Goal: Transaction & Acquisition: Purchase product/service

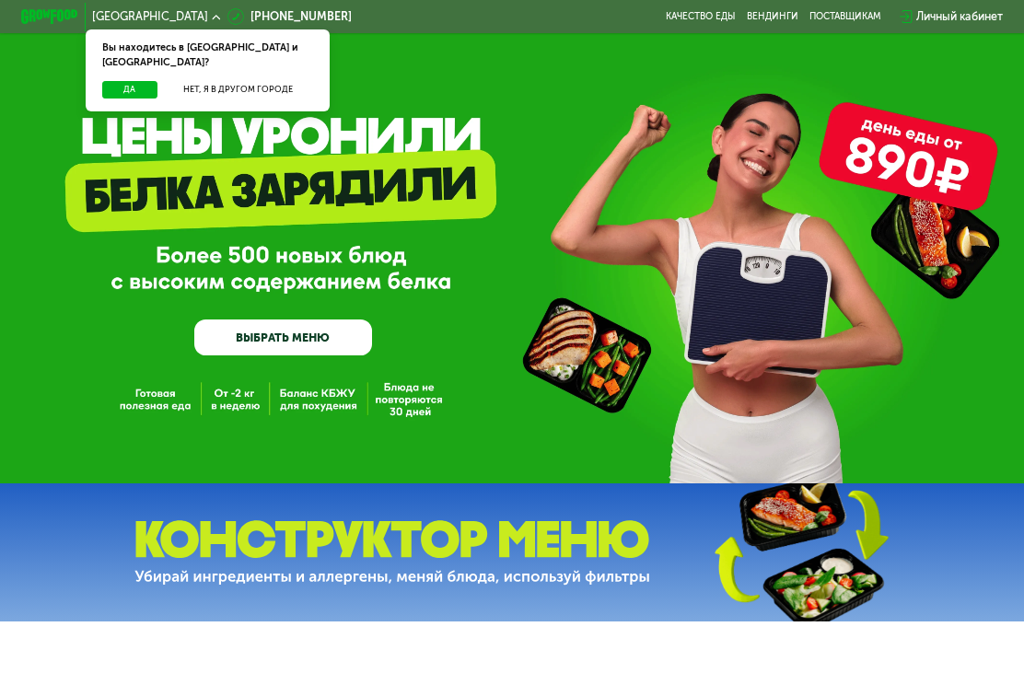
click at [137, 81] on button "Да" at bounding box center [129, 90] width 55 height 18
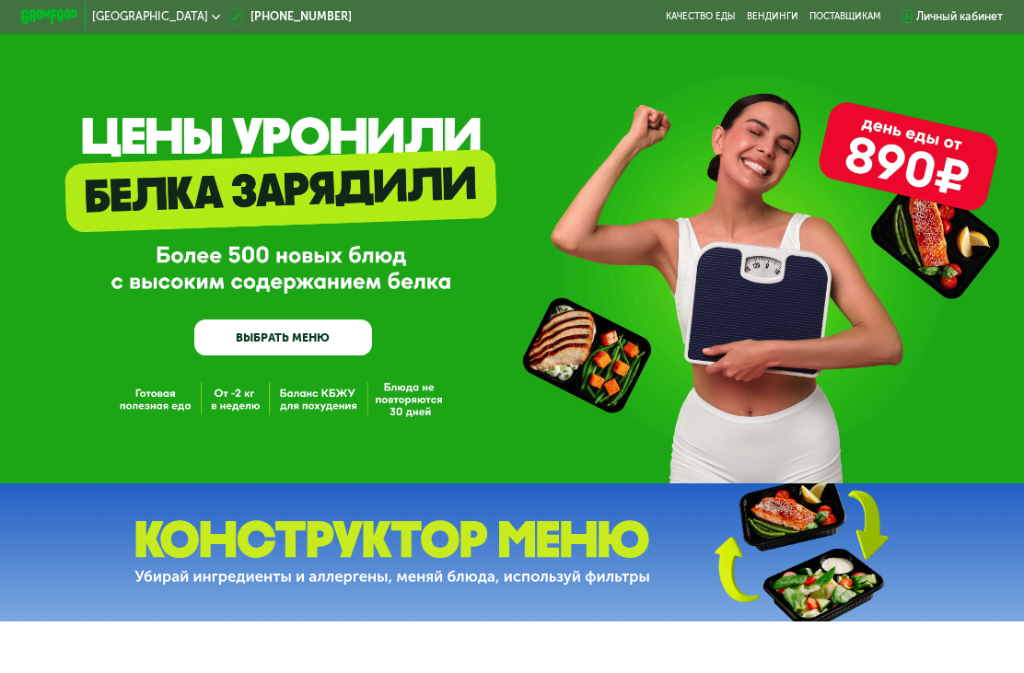
click at [422, 561] on img at bounding box center [392, 552] width 516 height 64
click at [379, 531] on img at bounding box center [392, 552] width 516 height 64
click at [305, 332] on link "ВЫБРАТЬ МЕНЮ" at bounding box center [282, 338] width 177 height 36
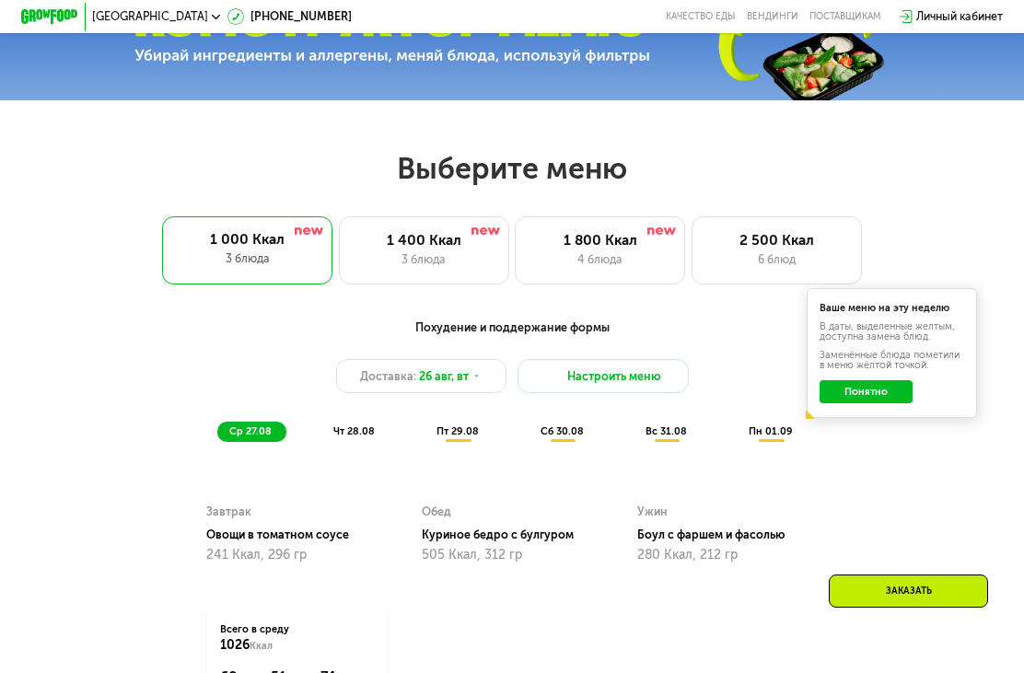
scroll to position [638, 0]
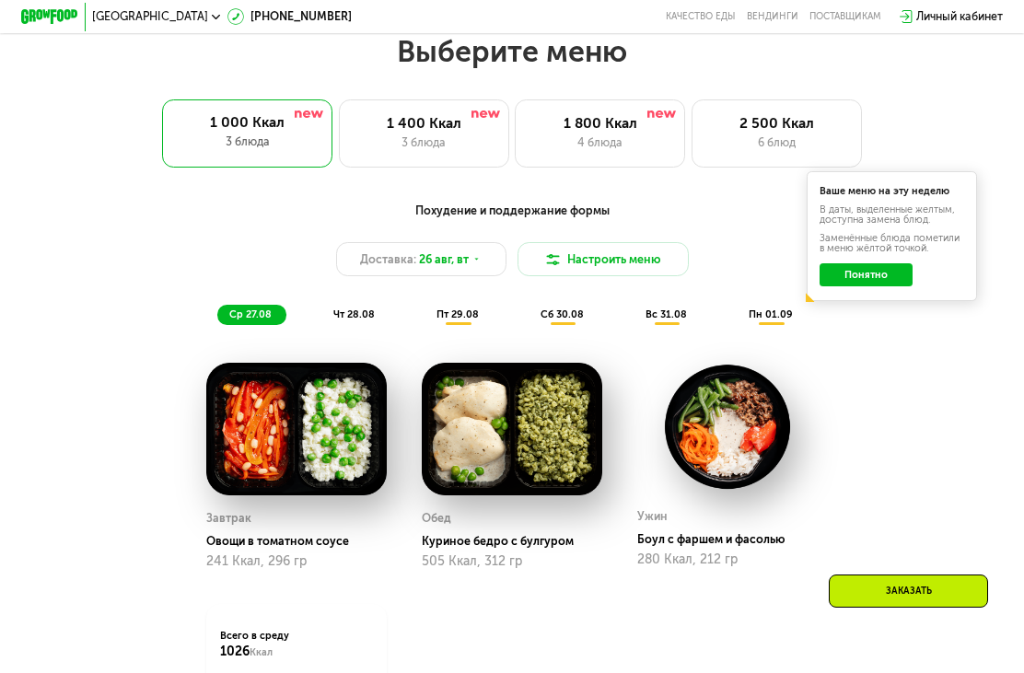
click at [436, 126] on div "1 400 Ккал" at bounding box center [424, 124] width 140 height 18
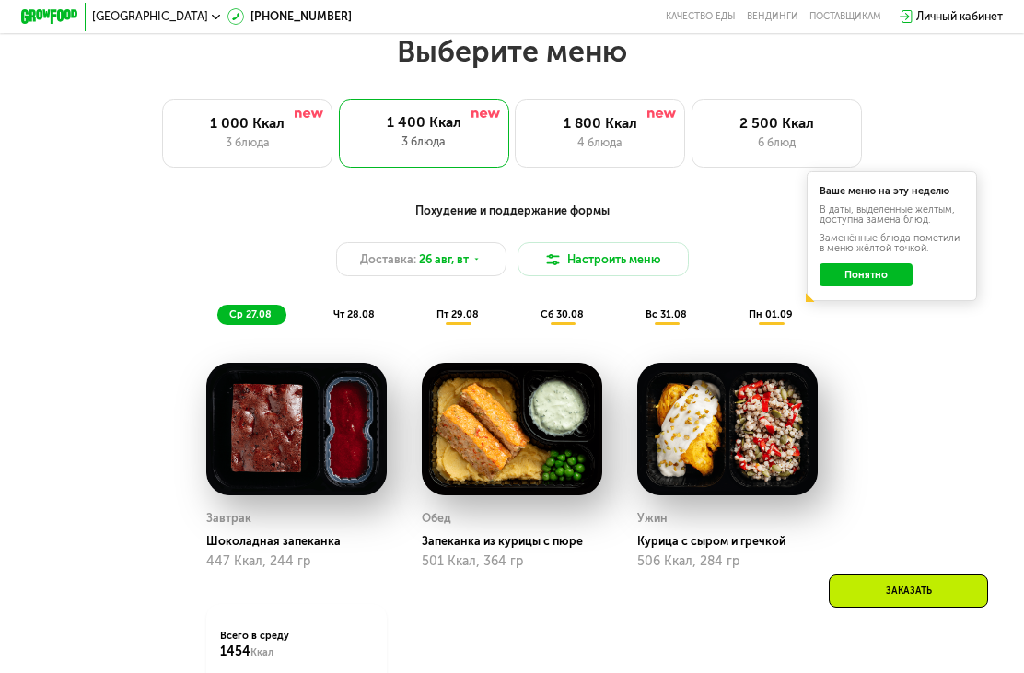
click at [891, 273] on button "Понятно" at bounding box center [866, 274] width 93 height 23
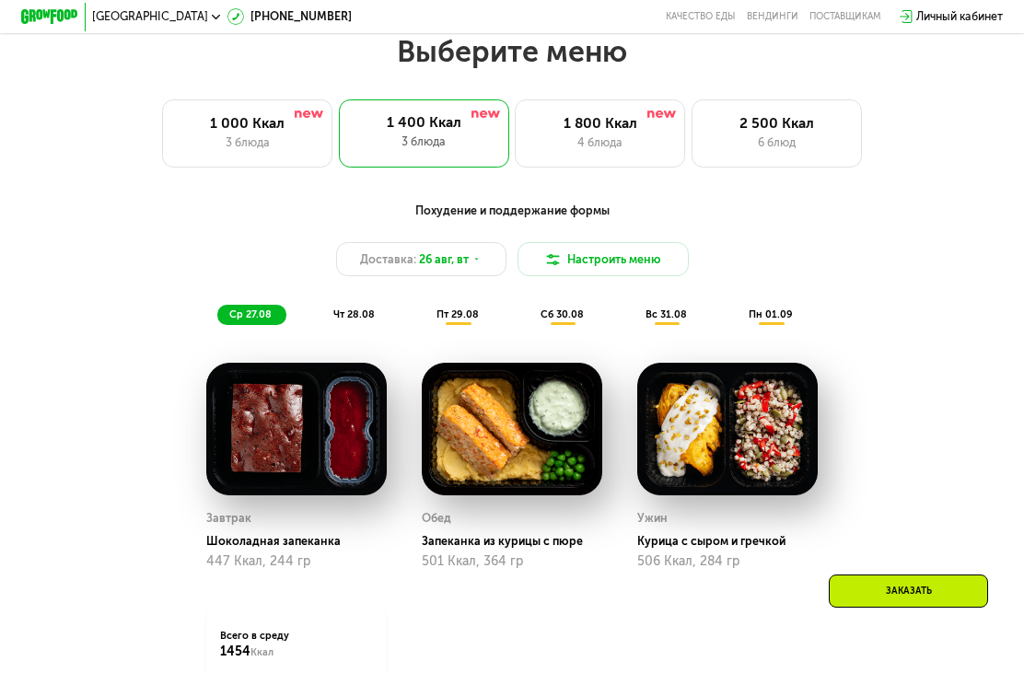
click at [776, 320] on span "пн 01.09" at bounding box center [771, 315] width 44 height 12
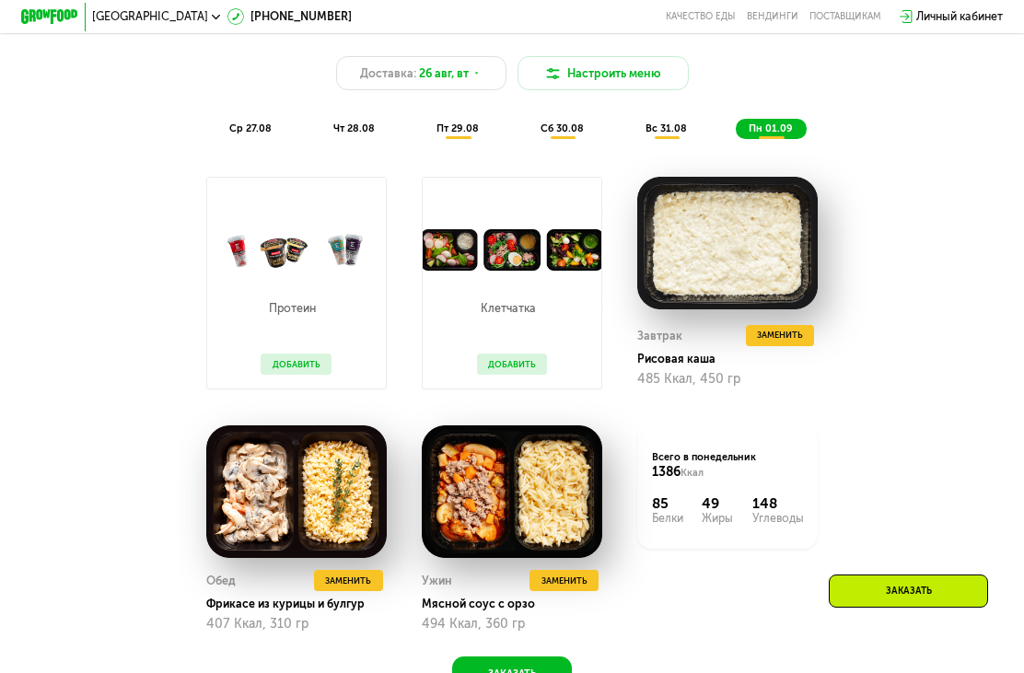
scroll to position [834, 0]
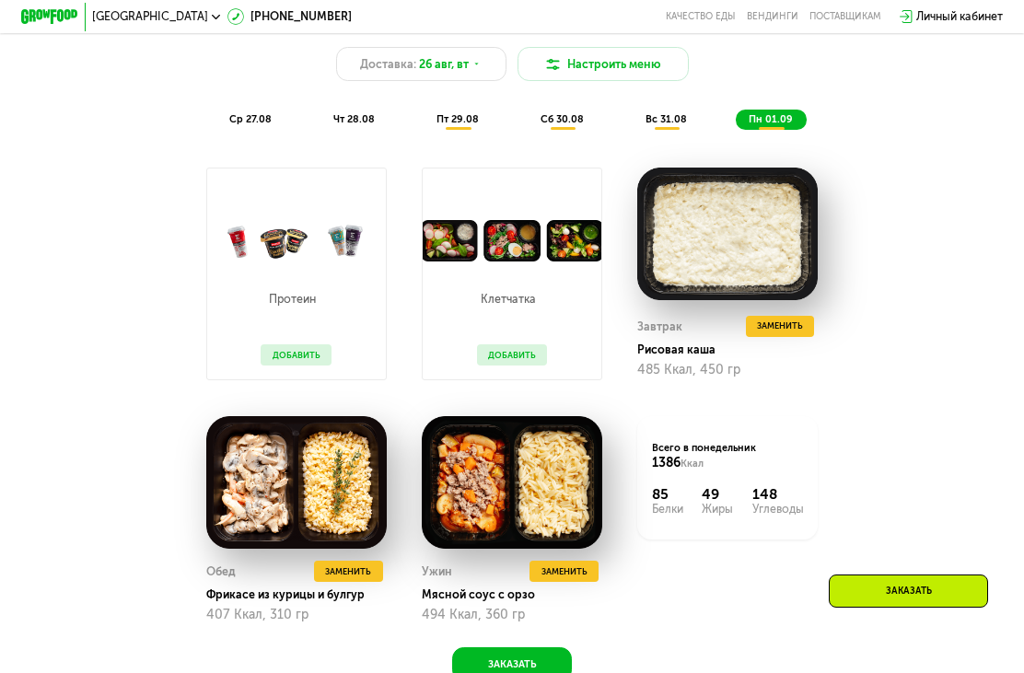
click at [808, 289] on img at bounding box center [727, 234] width 181 height 133
click at [785, 330] on span "Заменить" at bounding box center [780, 326] width 46 height 14
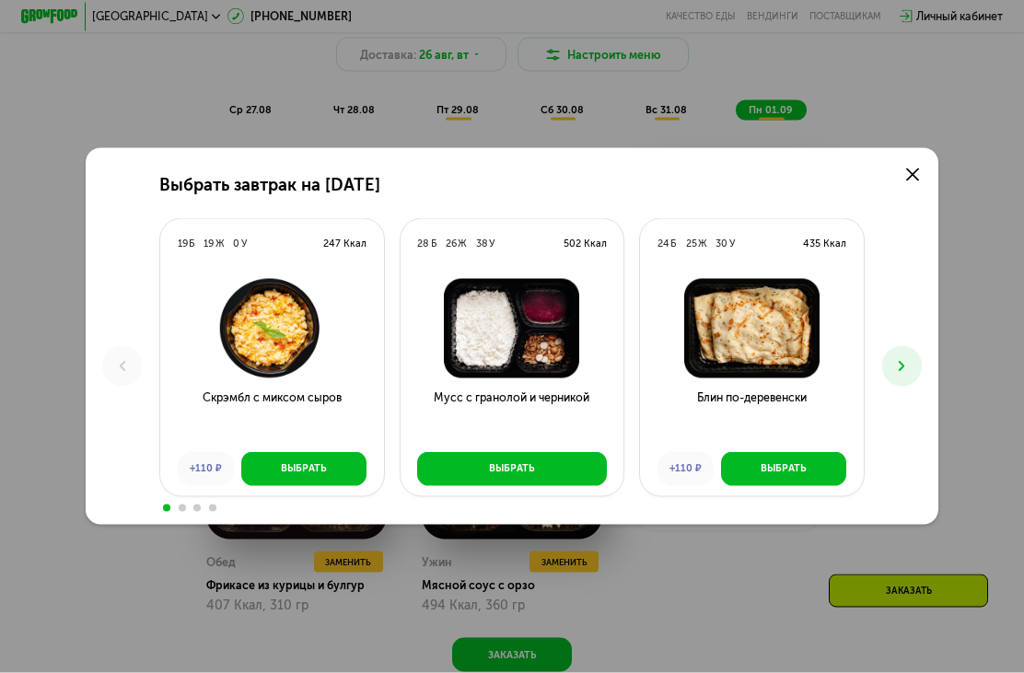
scroll to position [875, 0]
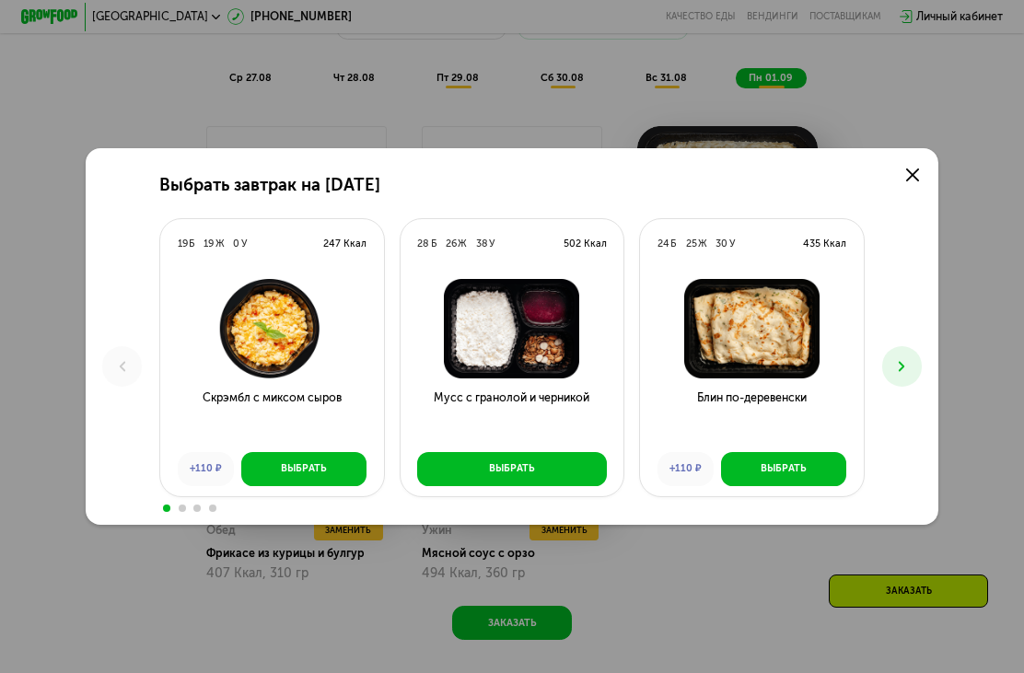
click at [781, 486] on button "Выбрать" at bounding box center [783, 469] width 125 height 34
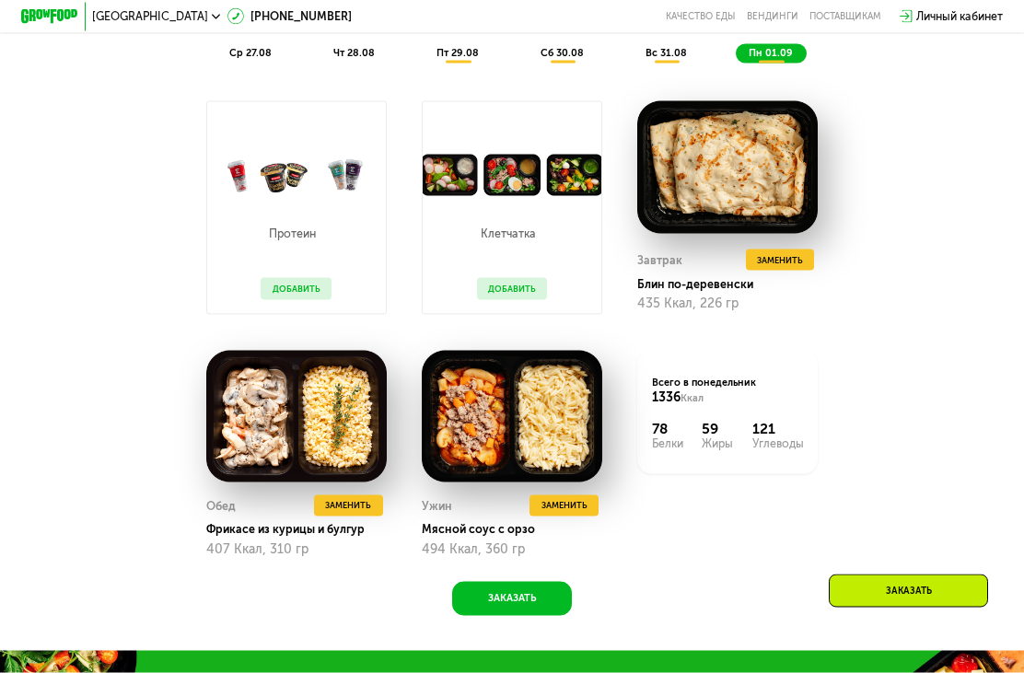
scroll to position [945, 0]
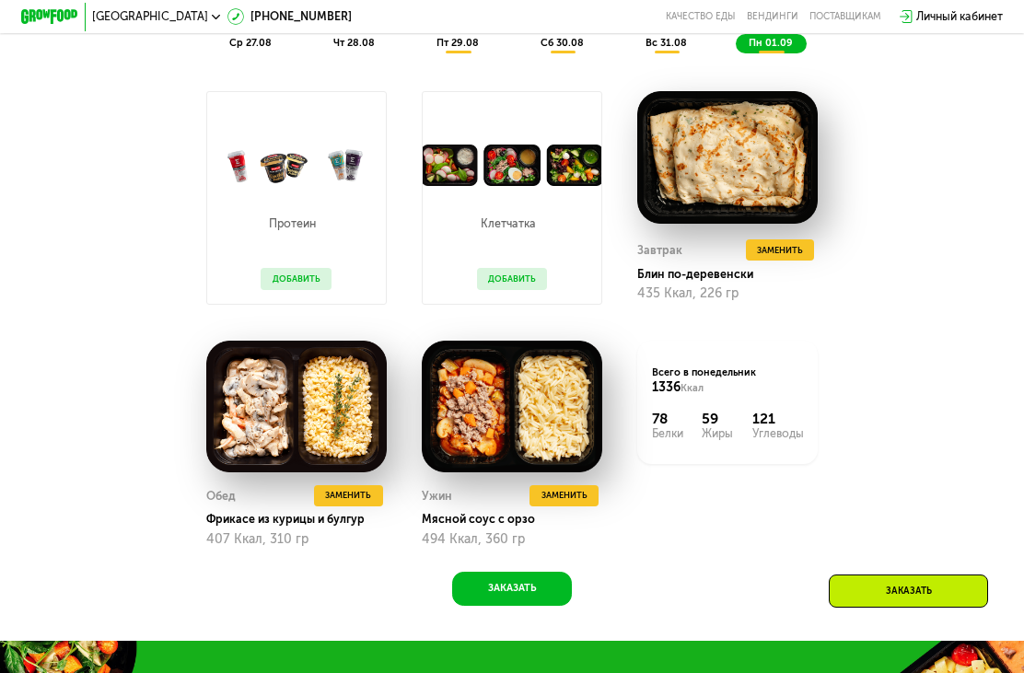
click at [343, 489] on span "Заменить" at bounding box center [348, 495] width 46 height 14
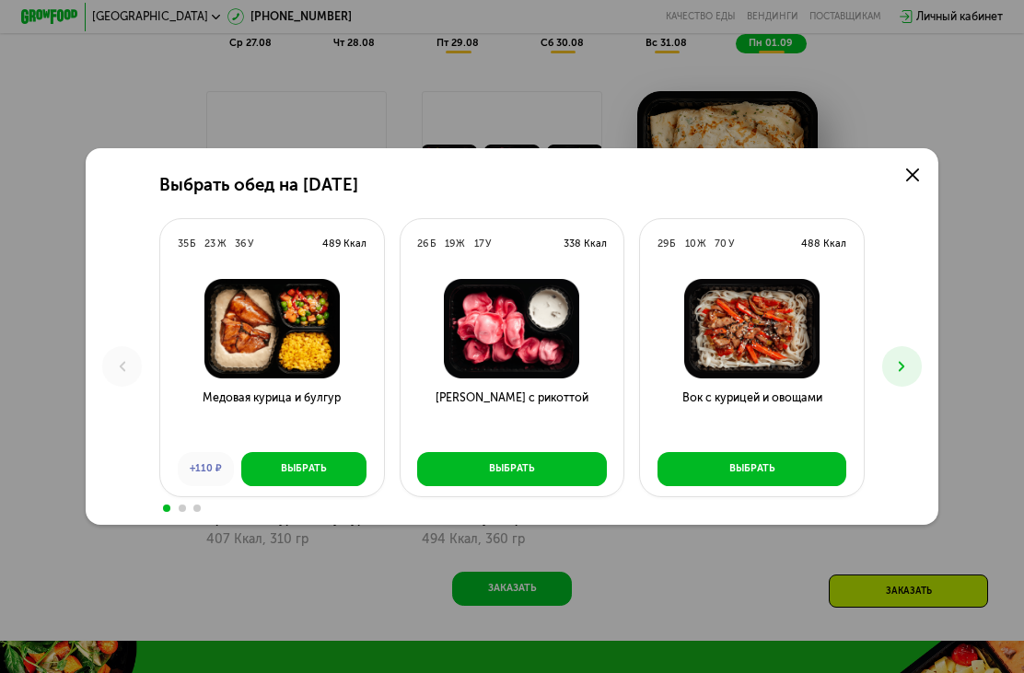
click at [698, 486] on button "Выбрать" at bounding box center [753, 469] width 190 height 34
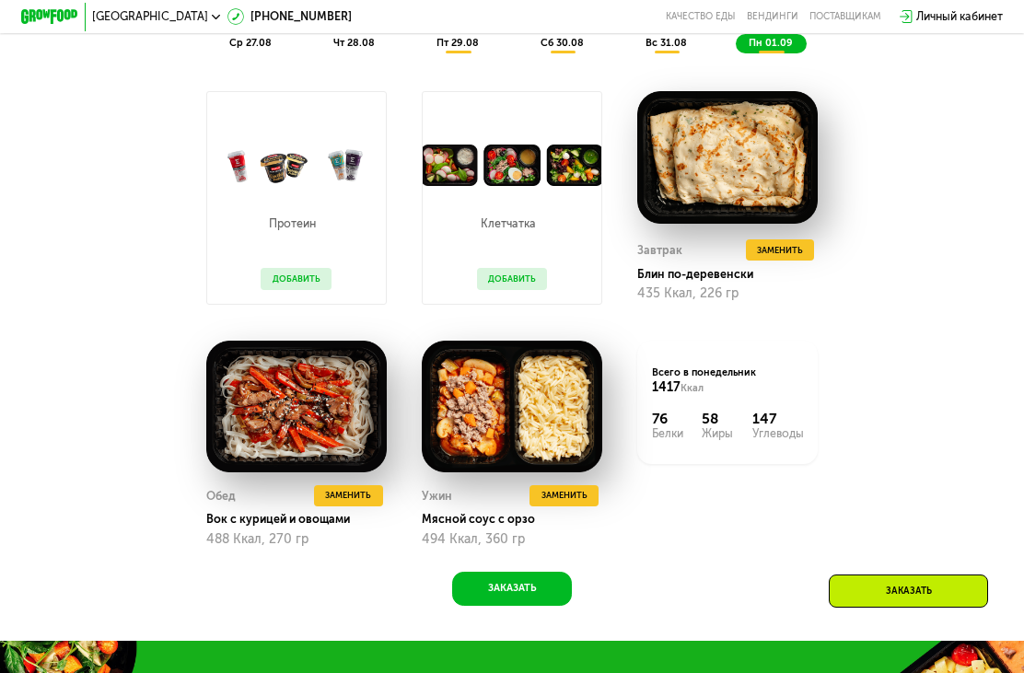
click at [567, 496] on span "Заменить" at bounding box center [565, 495] width 46 height 14
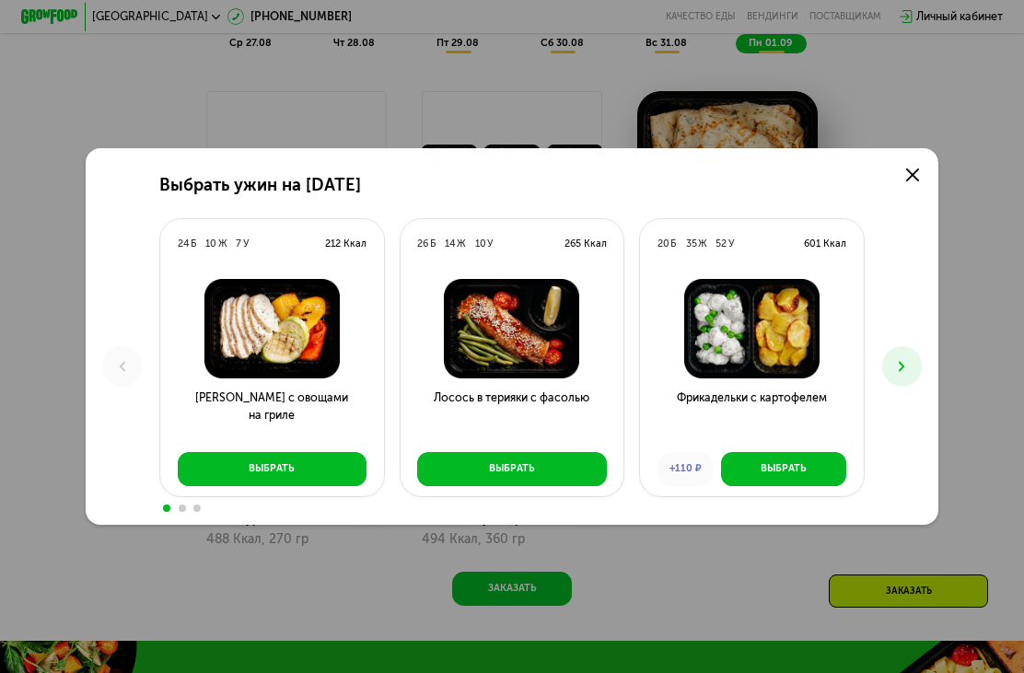
click at [532, 475] on div "Выбрать" at bounding box center [512, 468] width 46 height 14
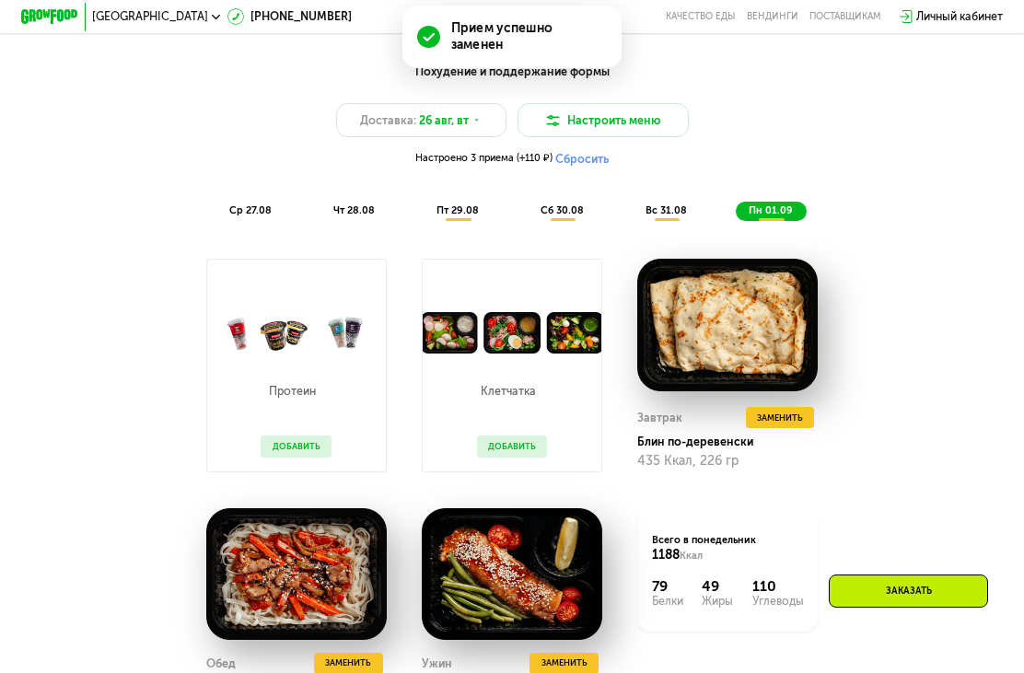
scroll to position [776, 0]
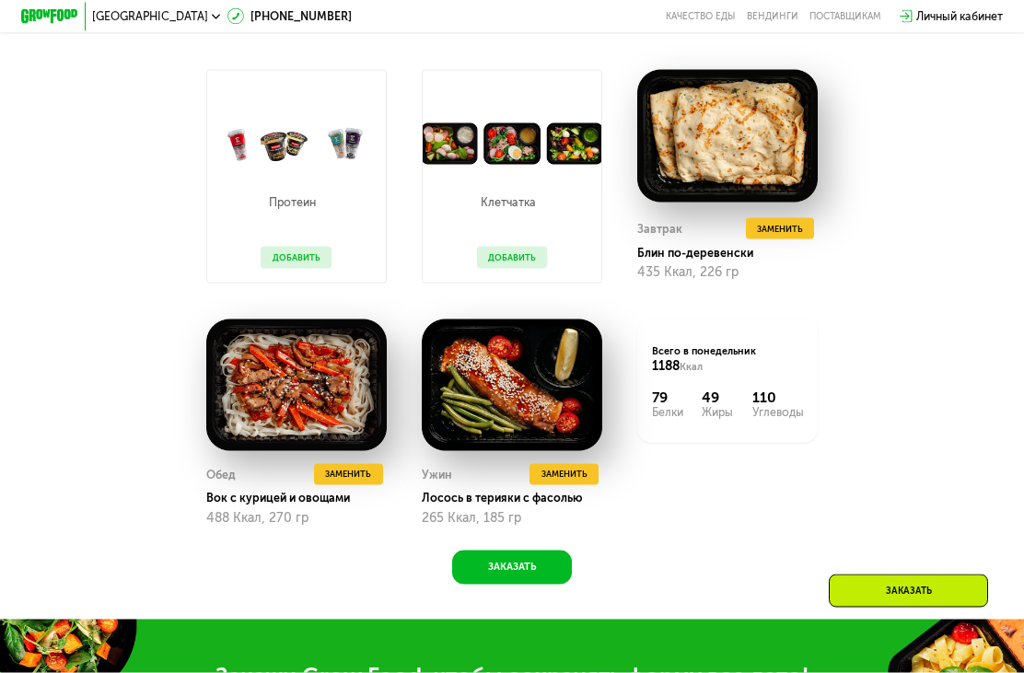
click at [496, 252] on button "Добавить" at bounding box center [512, 257] width 71 height 21
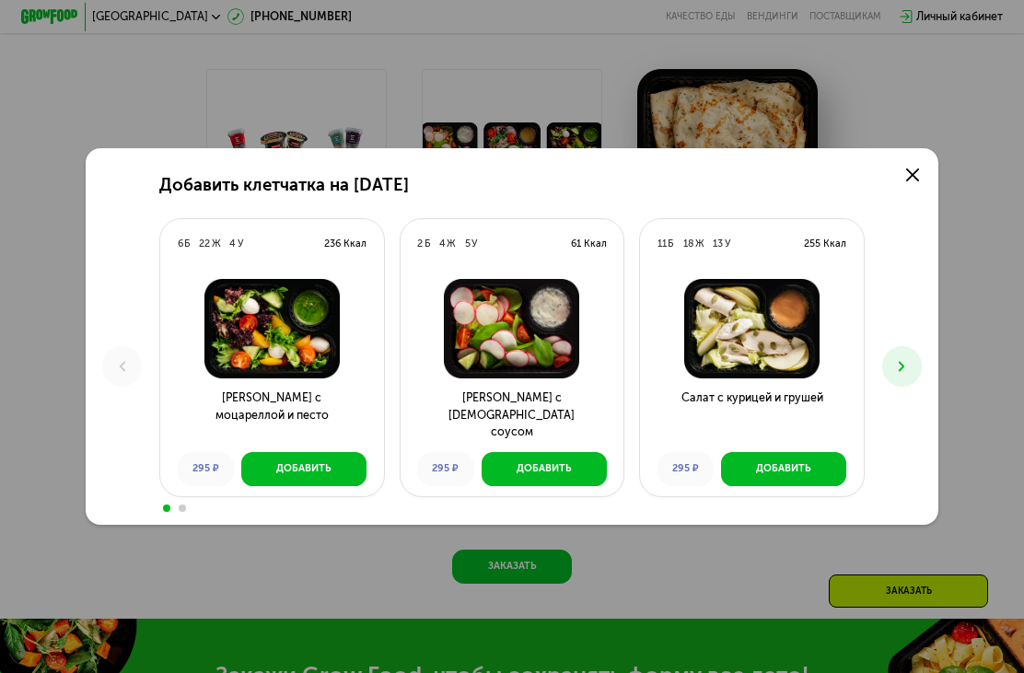
click at [547, 475] on div "Добавить" at bounding box center [544, 468] width 55 height 14
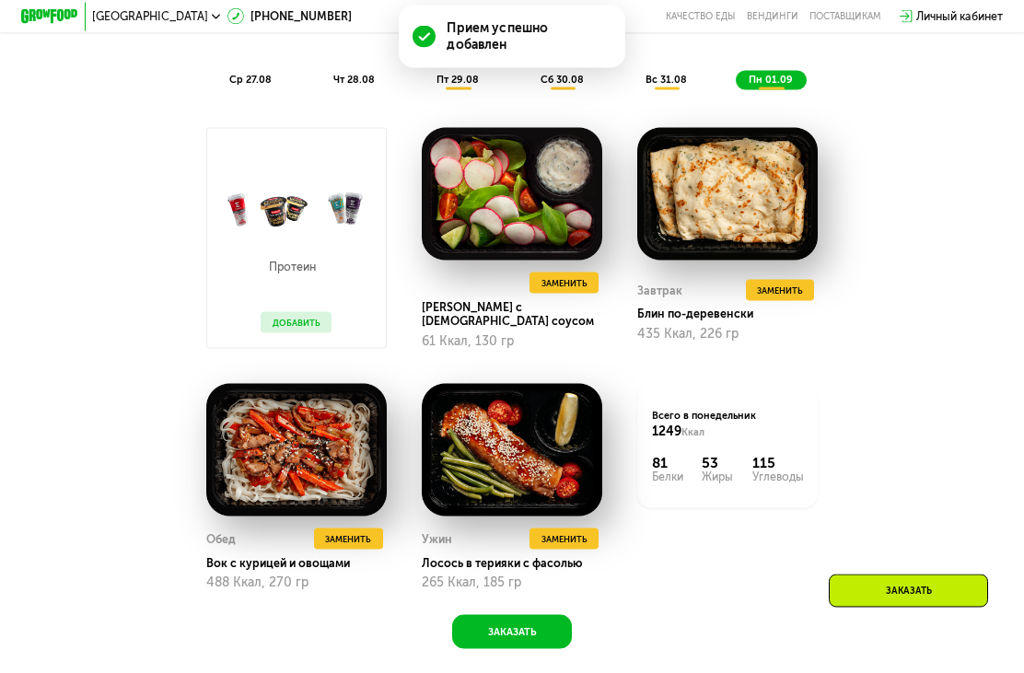
scroll to position [909, 0]
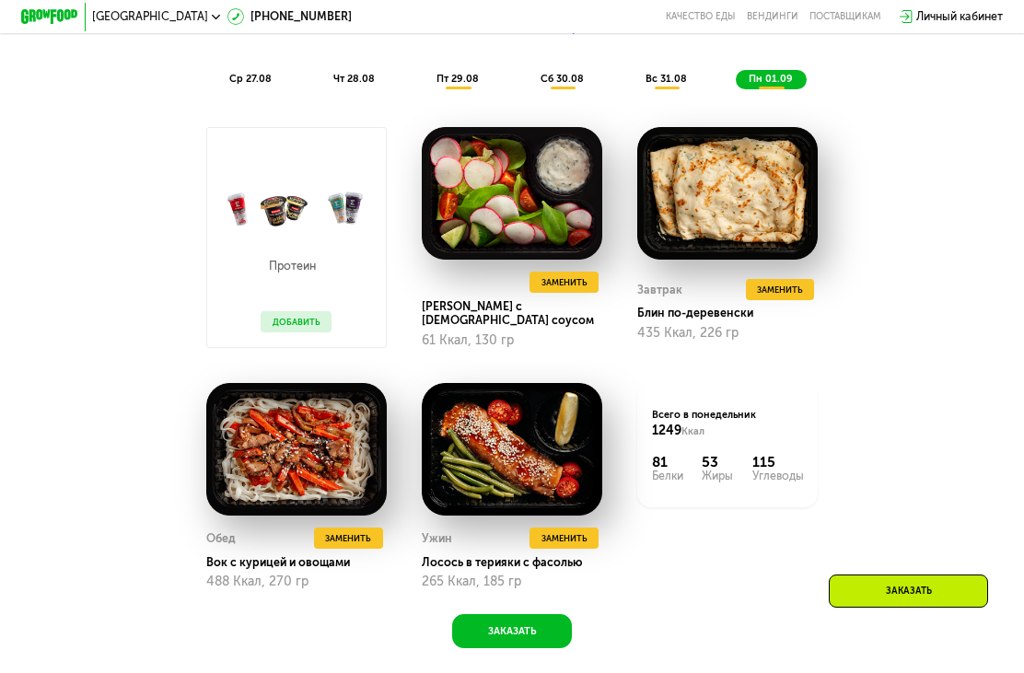
click at [288, 316] on button "Добавить" at bounding box center [296, 321] width 71 height 21
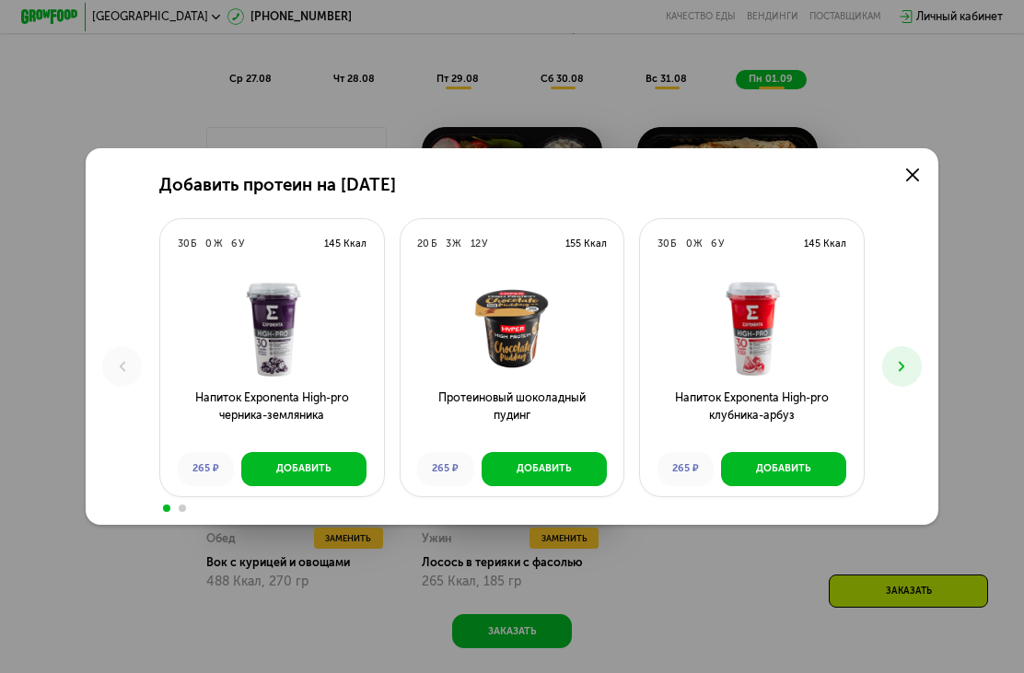
click at [303, 486] on button "Добавить" at bounding box center [303, 469] width 125 height 34
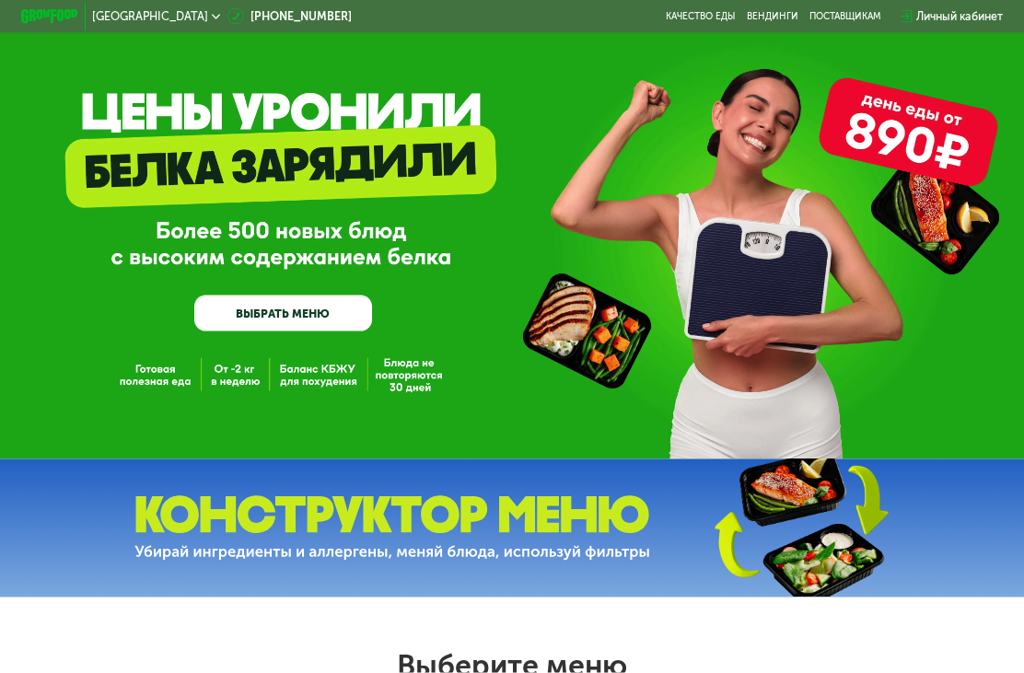
scroll to position [0, 0]
